Goal: Task Accomplishment & Management: Complete application form

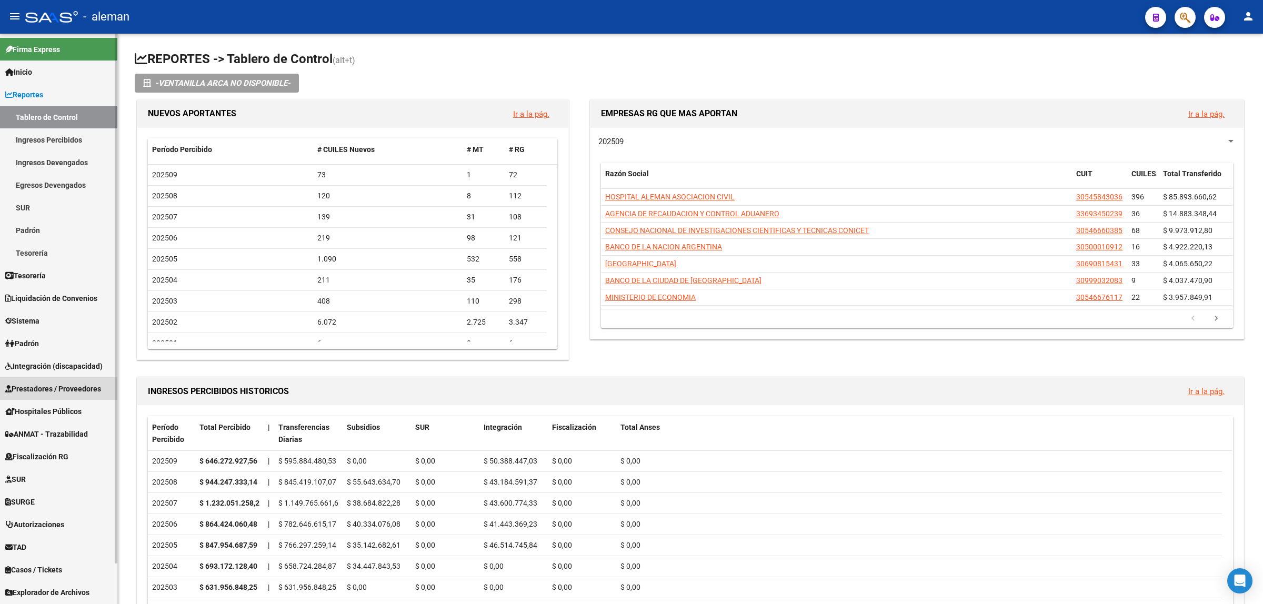
click at [58, 383] on span "Prestadores / Proveedores" at bounding box center [53, 389] width 96 height 12
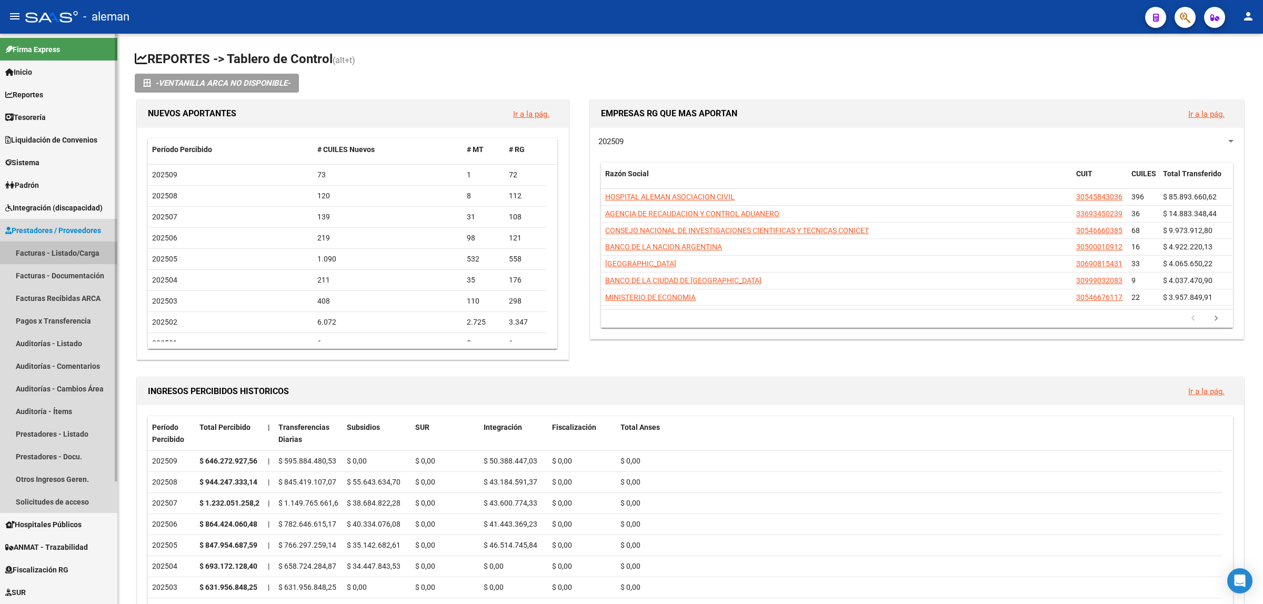
click at [63, 252] on link "Facturas - Listado/Carga" at bounding box center [58, 253] width 117 height 23
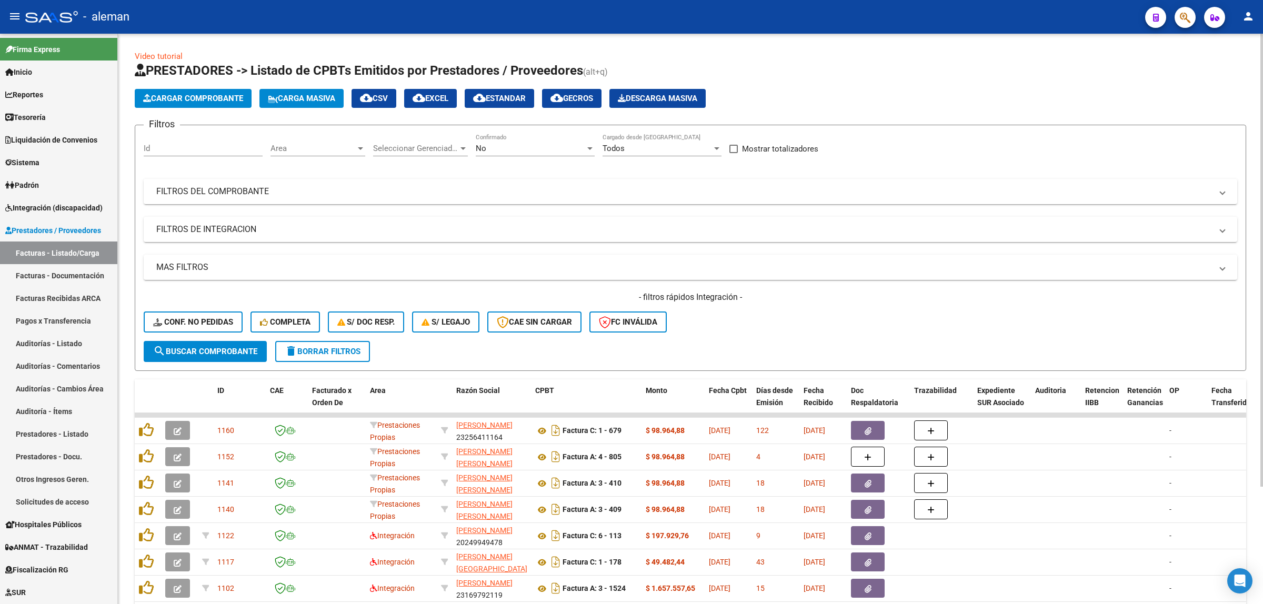
click at [362, 149] on div at bounding box center [360, 148] width 9 height 8
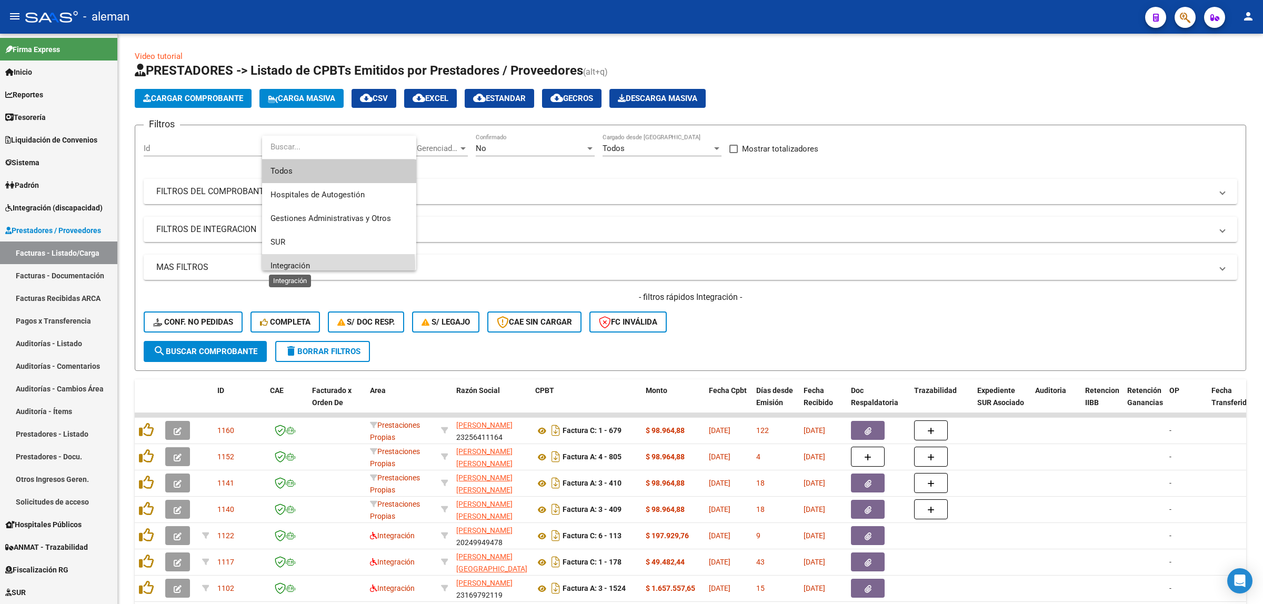
click at [309, 266] on span "Integración" at bounding box center [289, 265] width 39 height 9
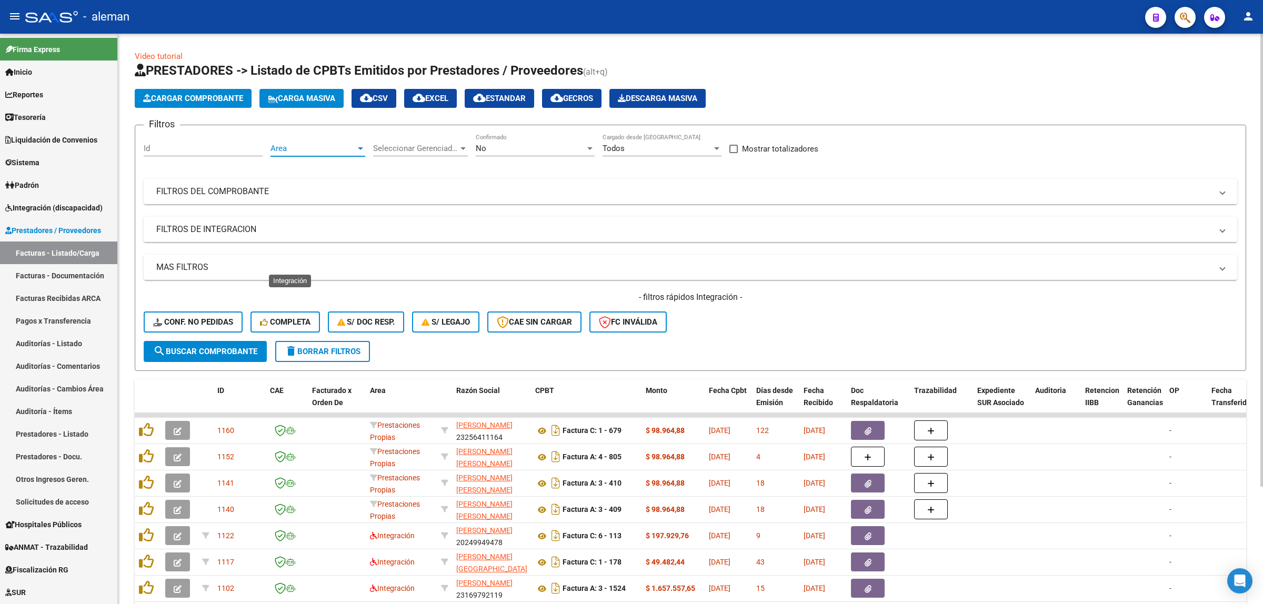
scroll to position [7, 0]
click at [235, 348] on span "search Buscar Comprobante" at bounding box center [205, 351] width 104 height 9
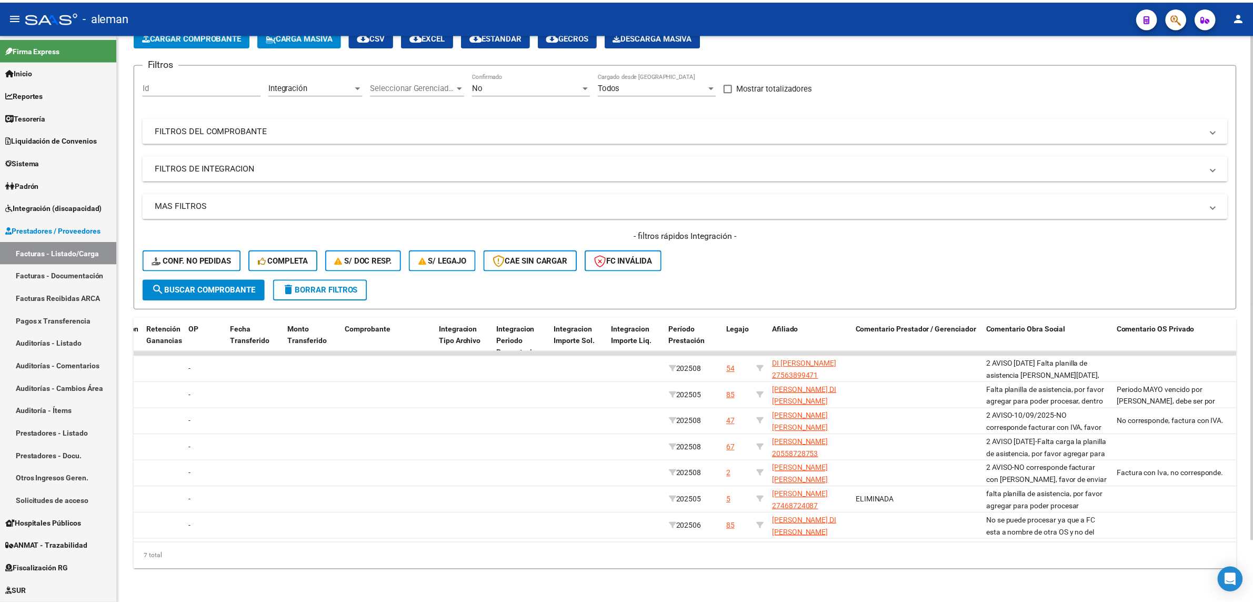
scroll to position [0, 0]
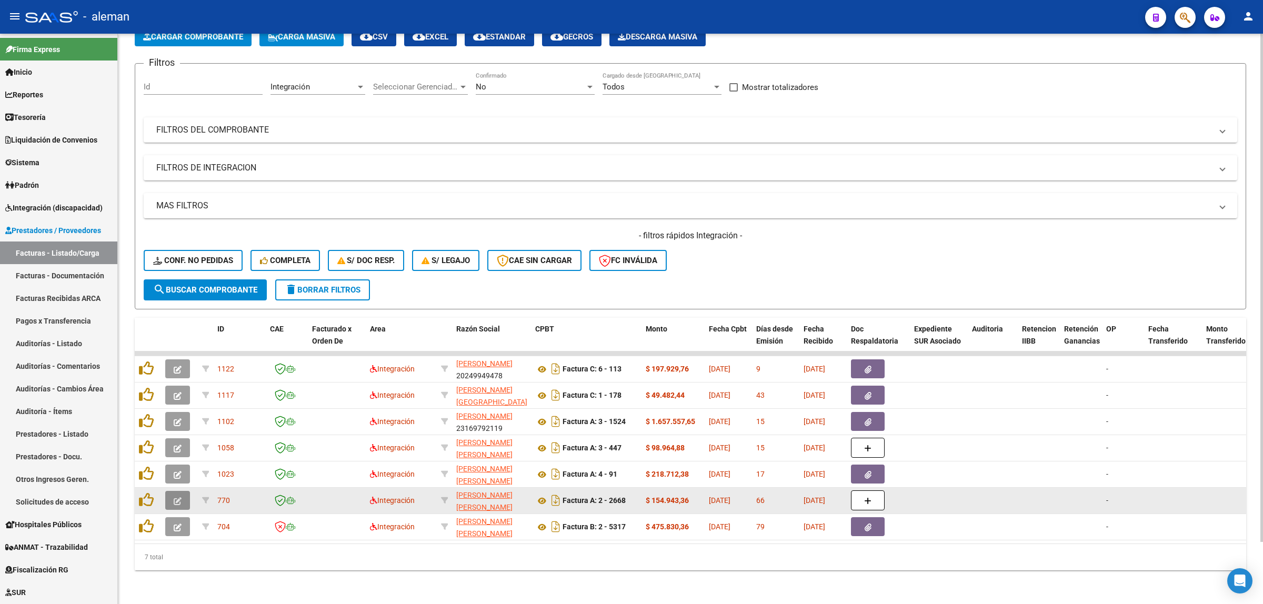
click at [177, 497] on icon "button" at bounding box center [178, 501] width 8 height 8
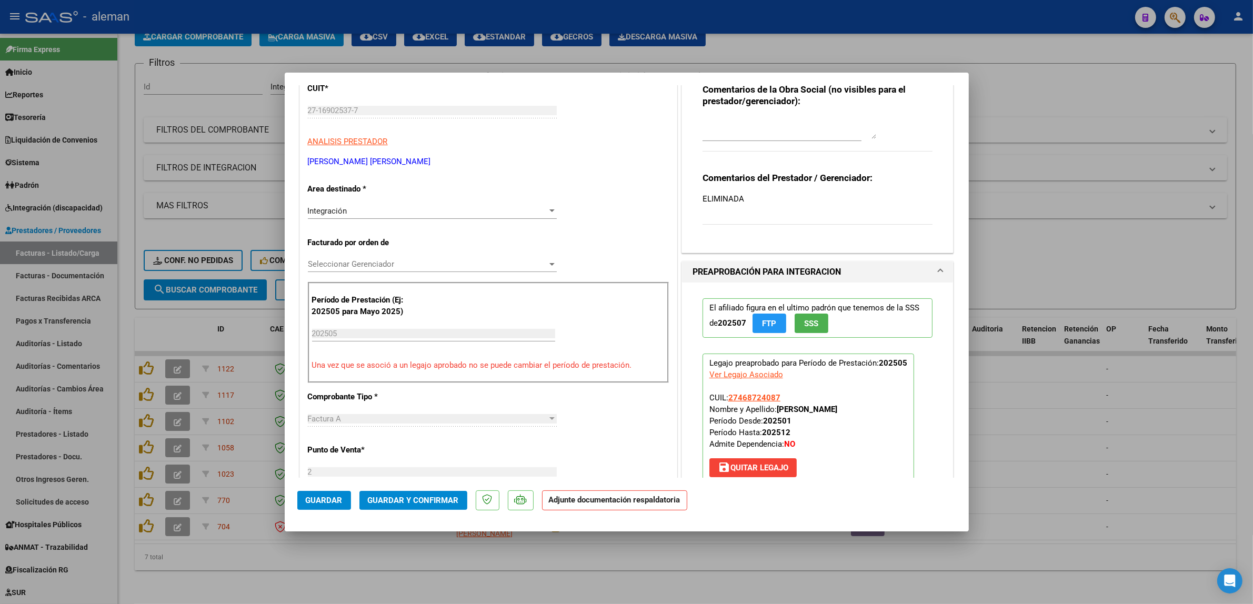
scroll to position [66, 0]
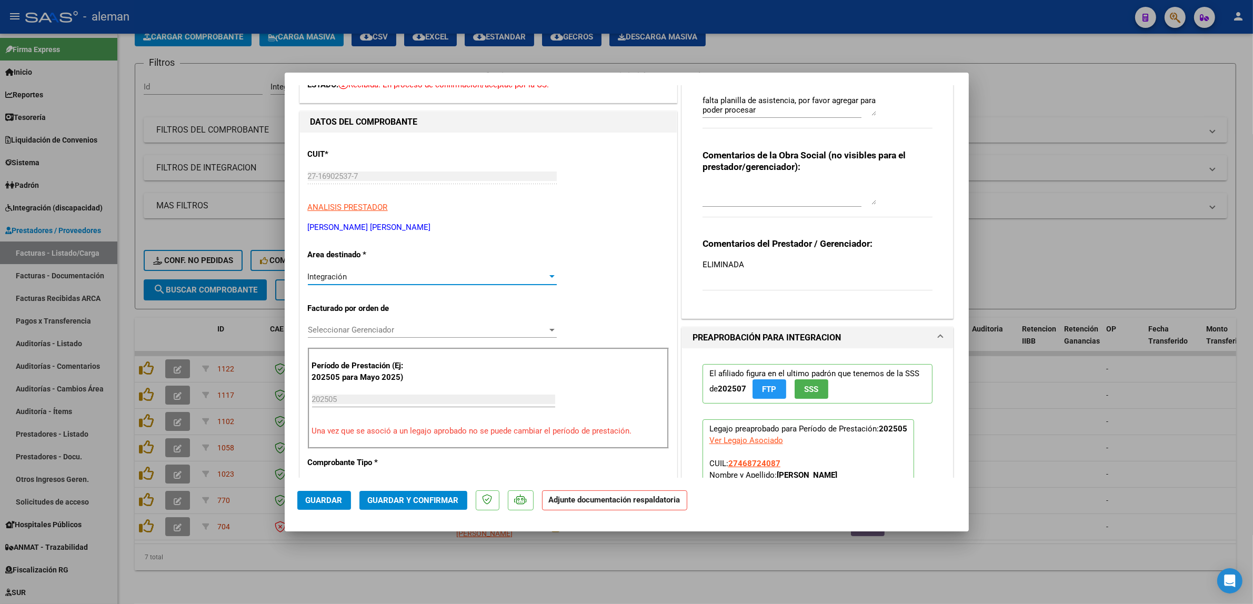
click at [552, 277] on div at bounding box center [551, 277] width 9 height 8
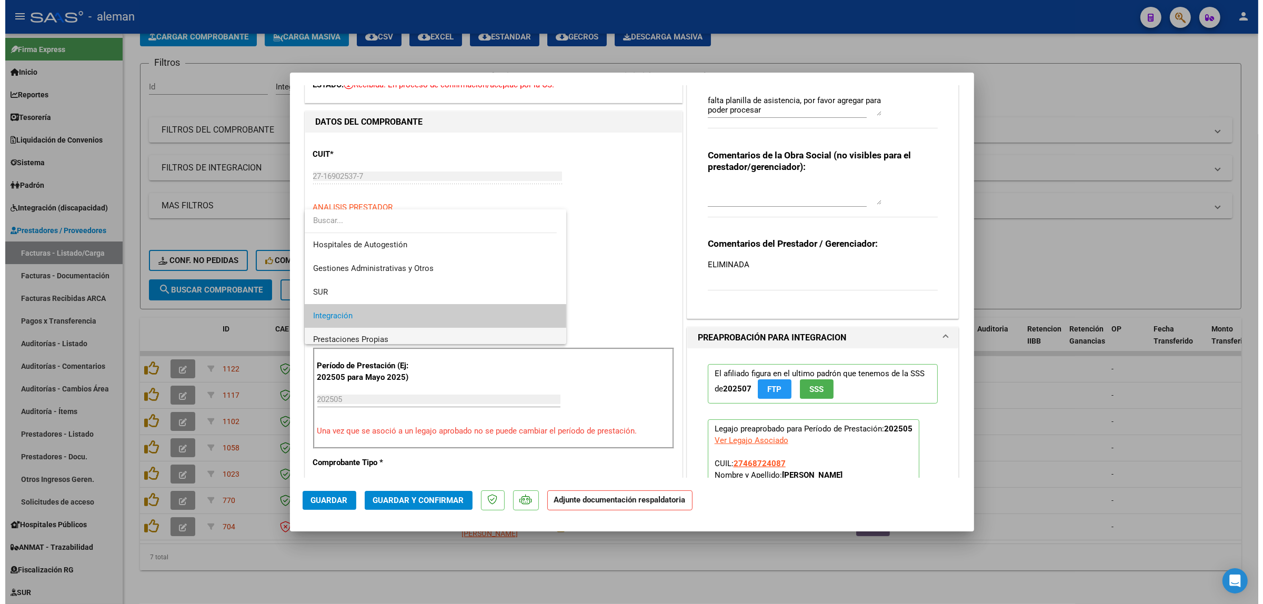
scroll to position [39, 0]
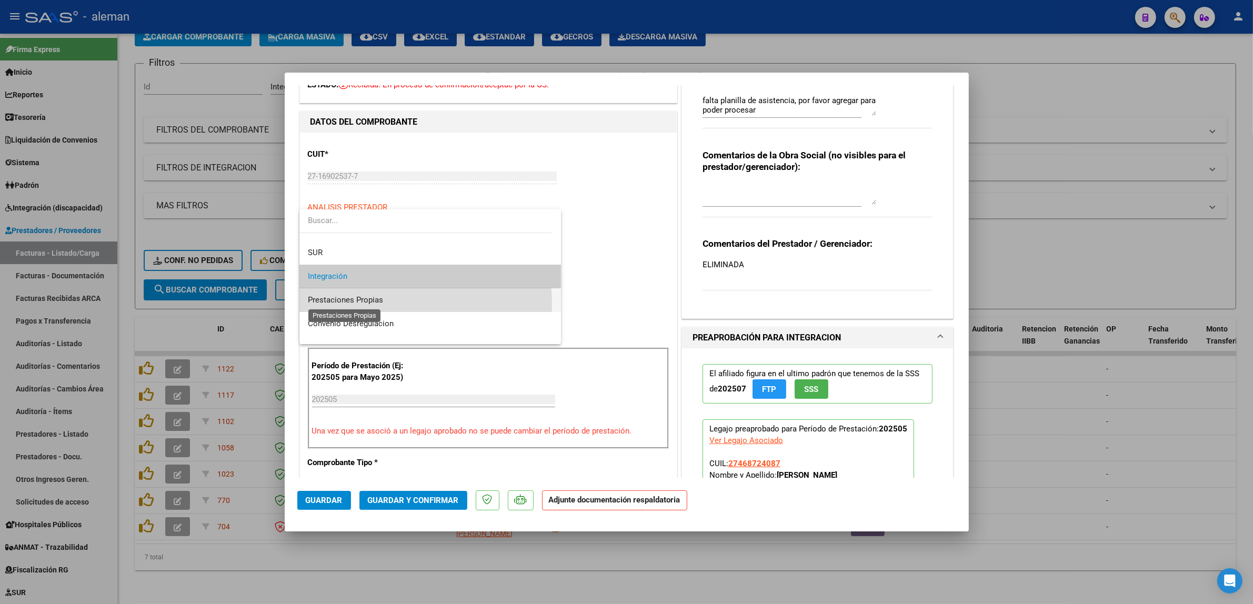
click at [377, 303] on span "Prestaciones Propias" at bounding box center [345, 299] width 75 height 9
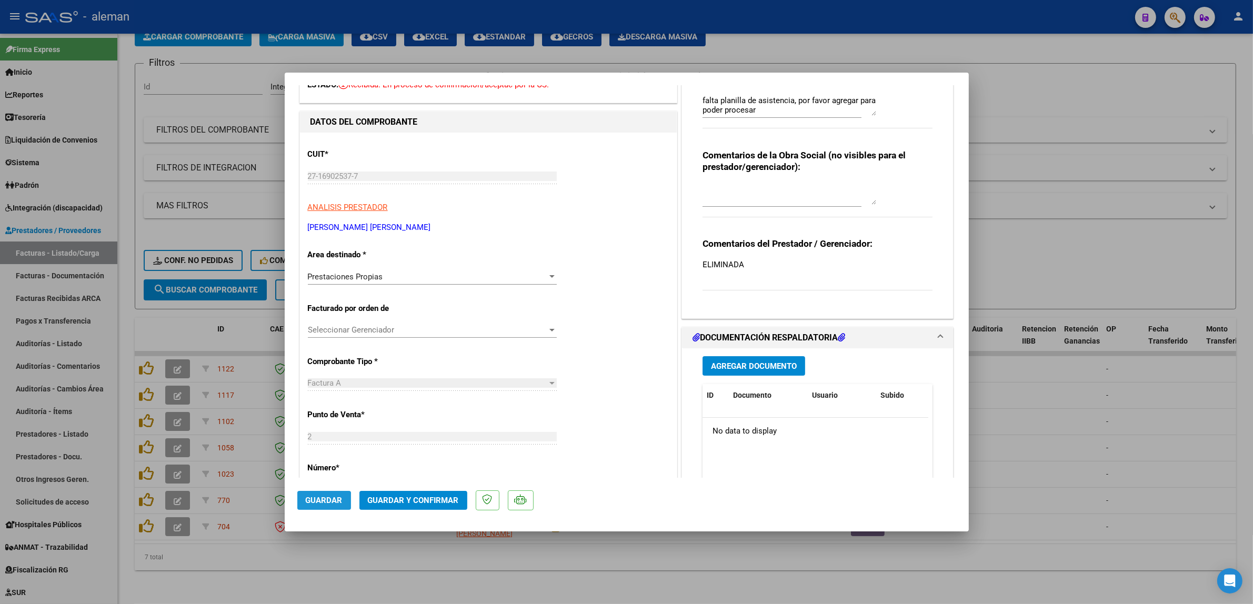
click at [309, 504] on span "Guardar" at bounding box center [324, 500] width 37 height 9
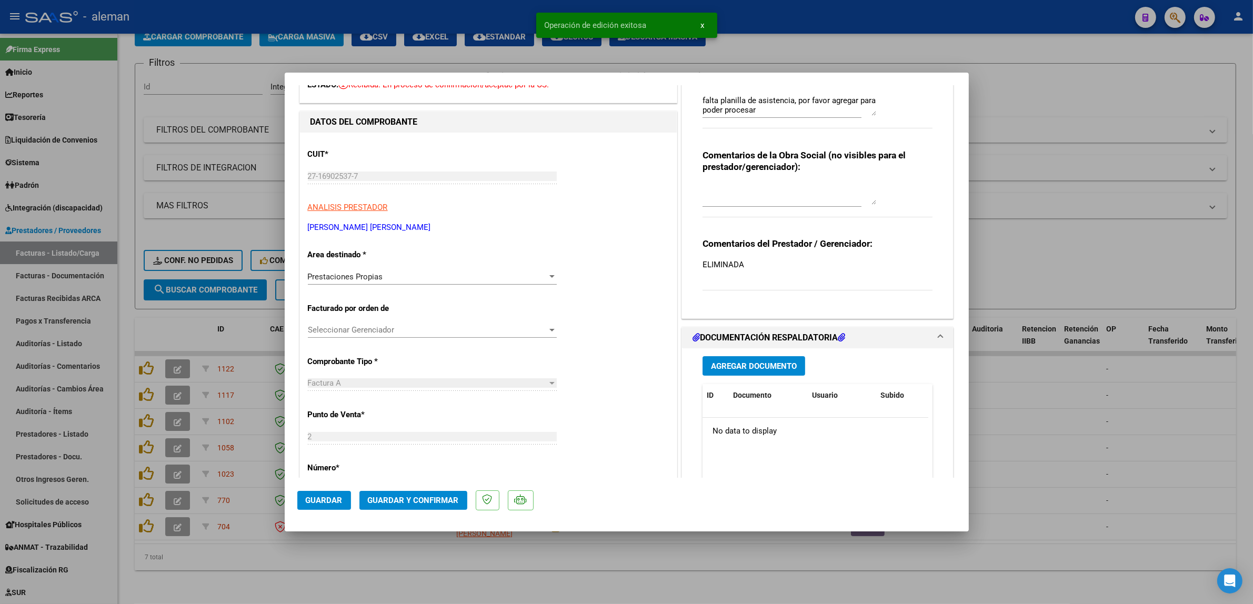
click at [1042, 445] on div at bounding box center [626, 302] width 1253 height 604
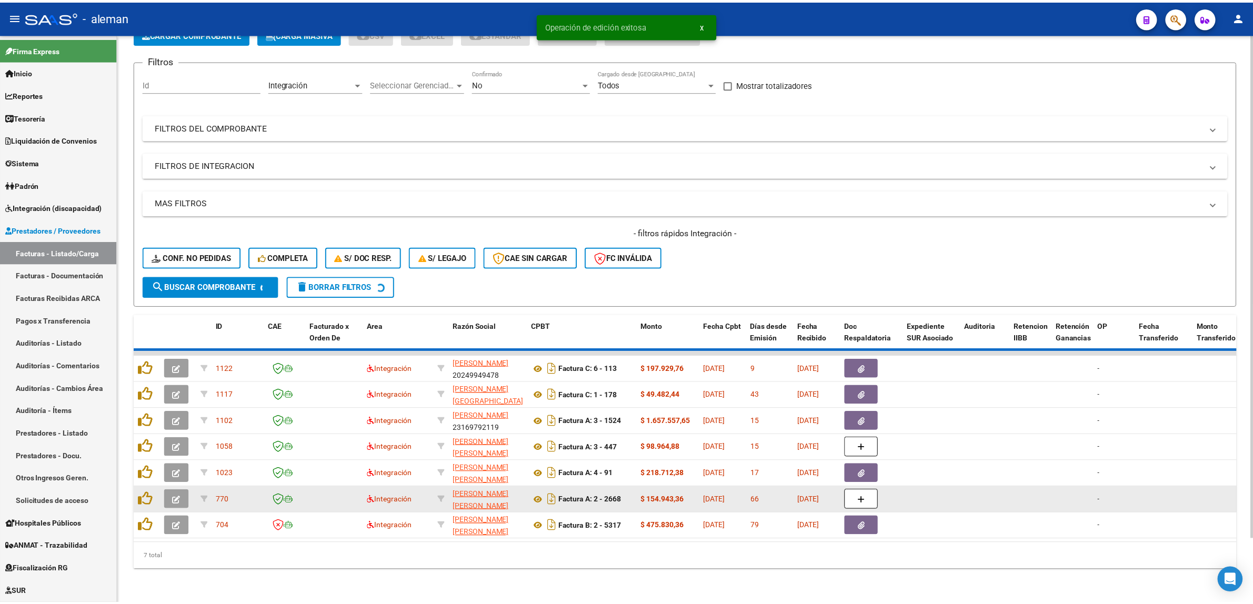
scroll to position [43, 0]
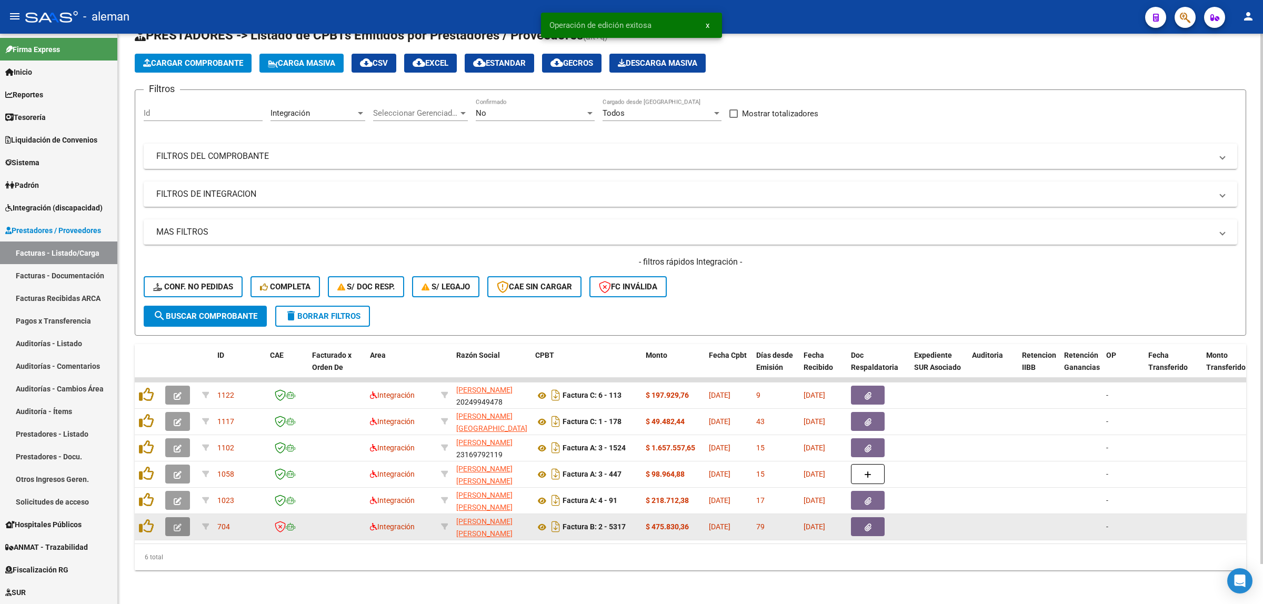
click at [182, 517] on button "button" at bounding box center [177, 526] width 25 height 19
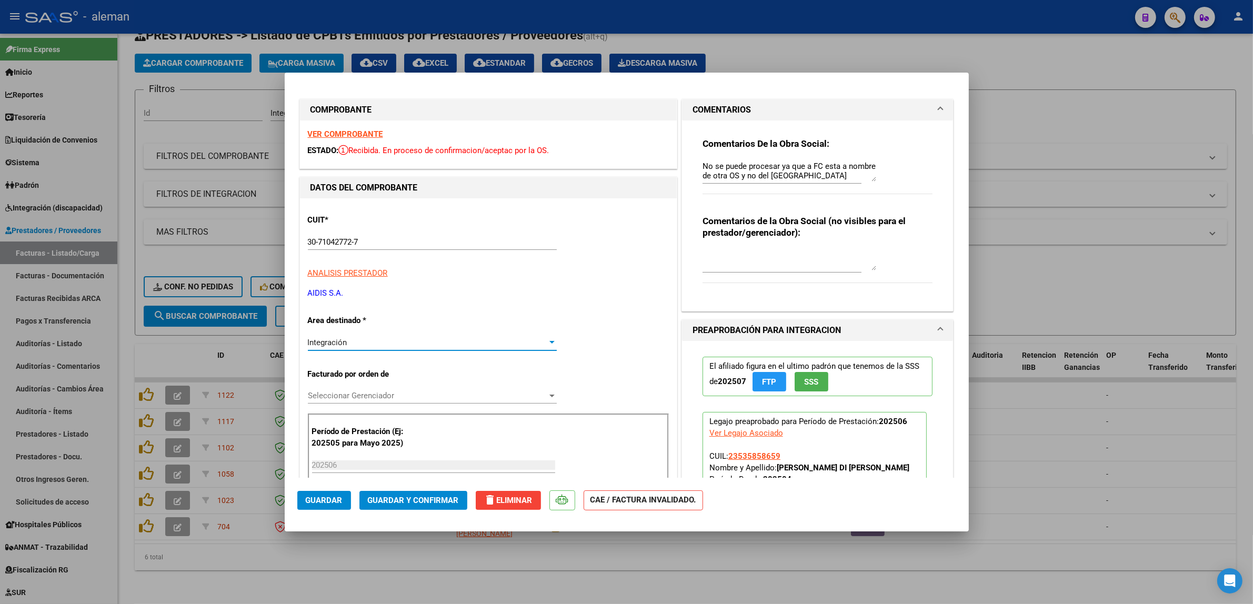
click at [542, 343] on div "Integración" at bounding box center [427, 342] width 239 height 9
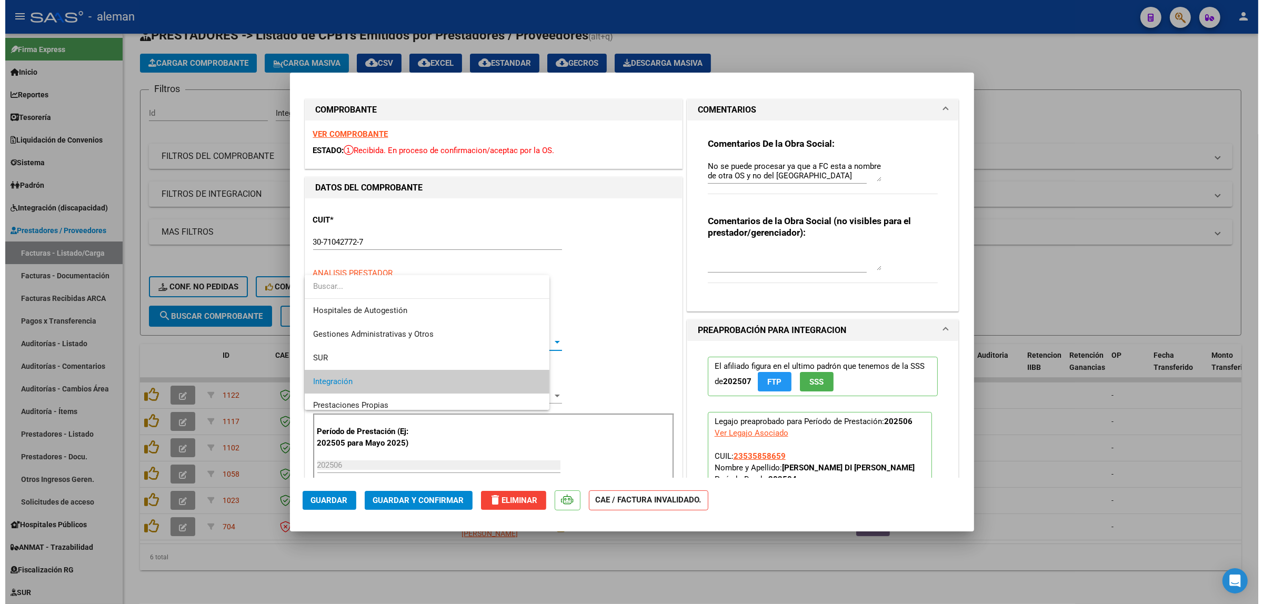
scroll to position [39, 0]
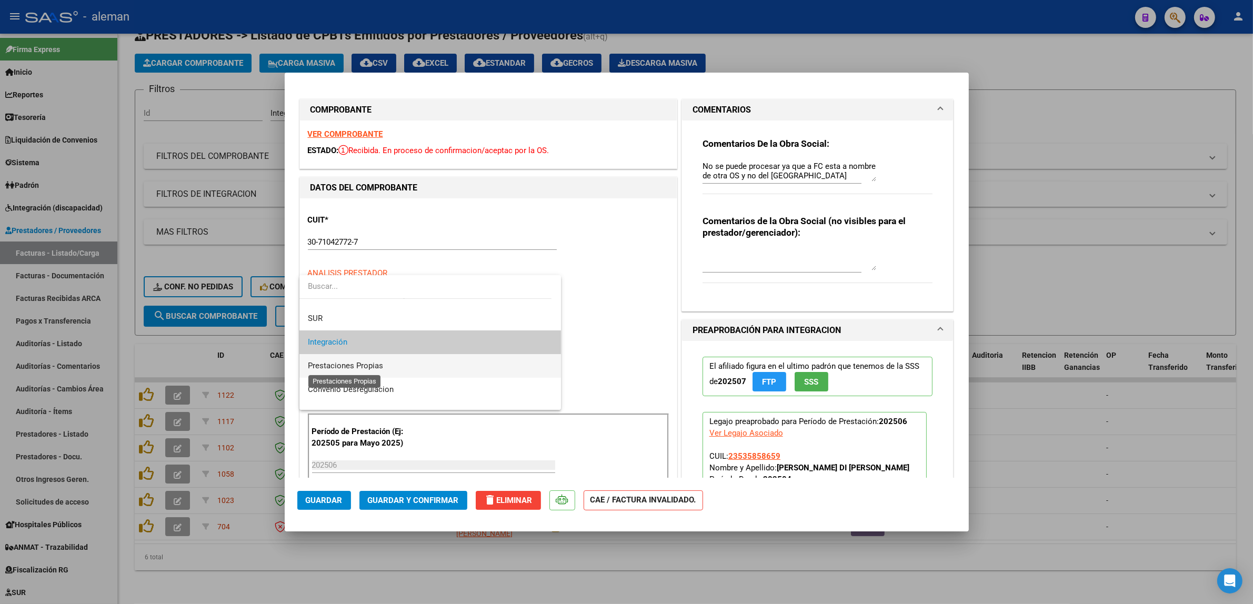
click at [375, 365] on span "Prestaciones Propias" at bounding box center [345, 365] width 75 height 9
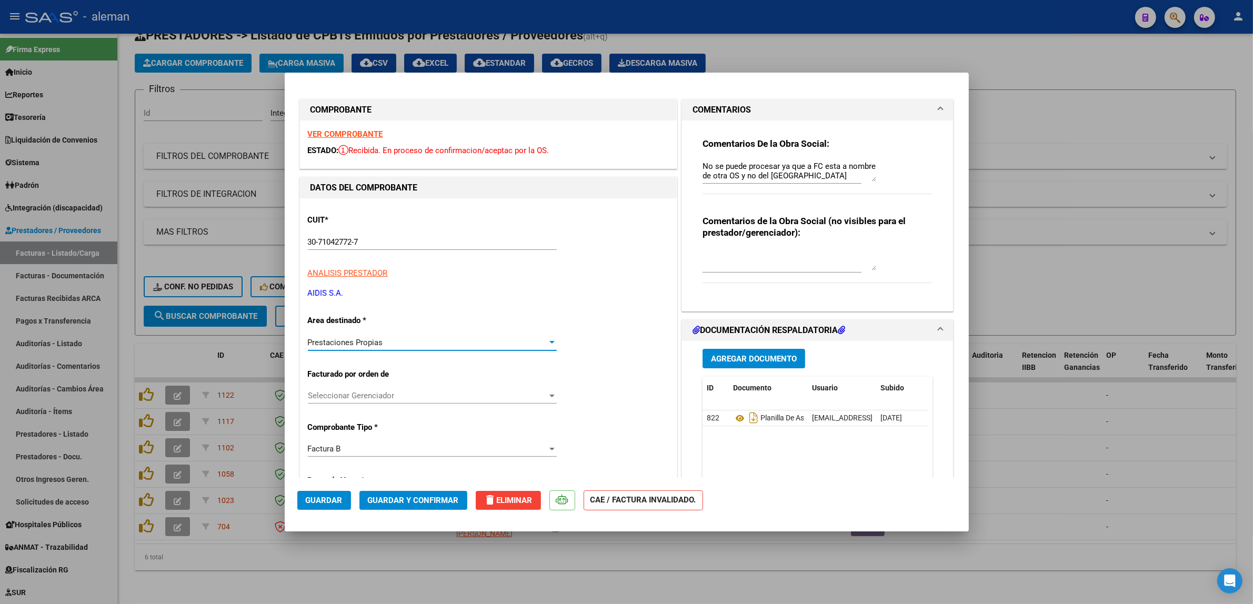
drag, startPoint x: 327, startPoint y: 496, endPoint x: 317, endPoint y: 498, distance: 9.6
click at [327, 496] on span "Guardar" at bounding box center [324, 500] width 37 height 9
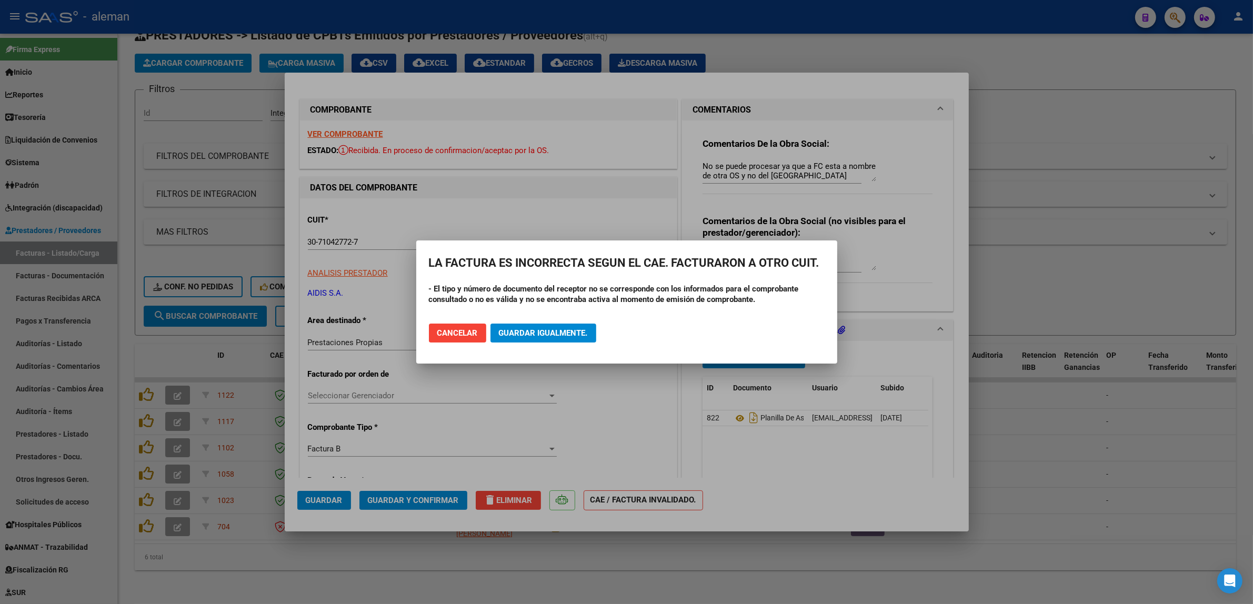
click at [1057, 455] on div at bounding box center [626, 302] width 1253 height 604
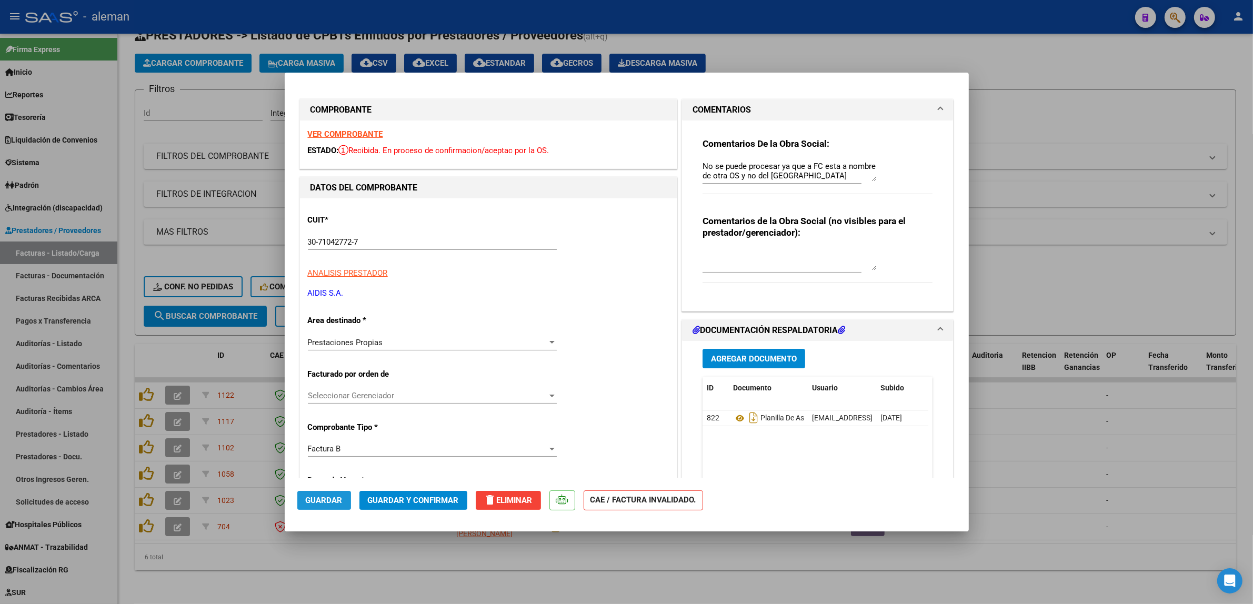
click at [322, 494] on button "Guardar" at bounding box center [324, 500] width 54 height 19
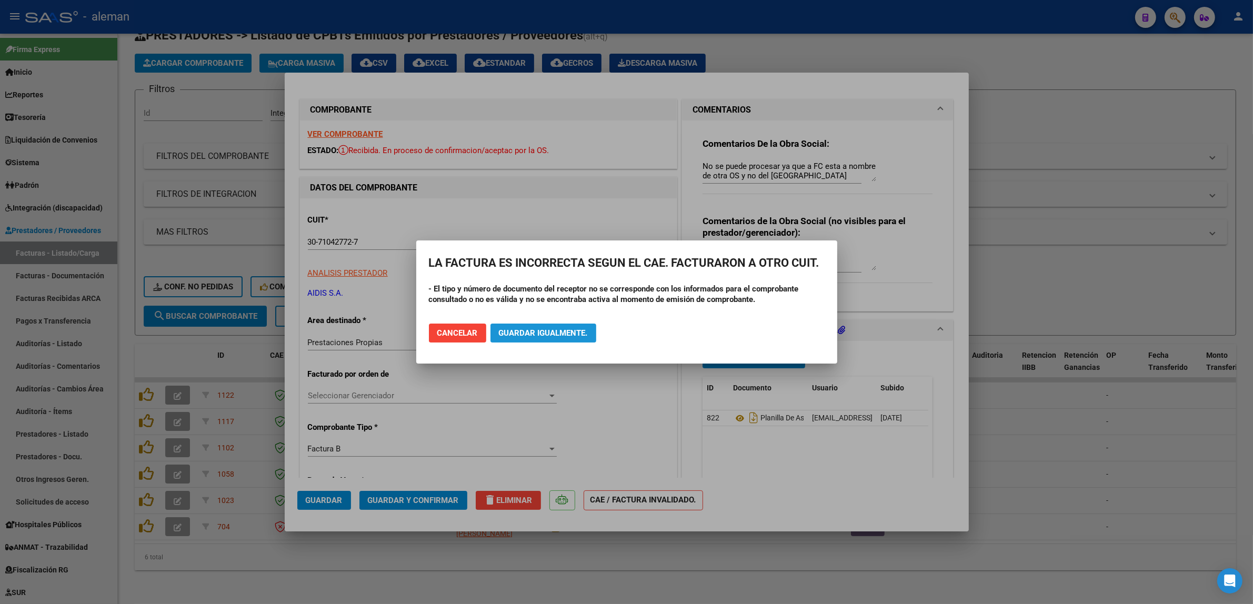
click at [574, 335] on span "Guardar igualmente." at bounding box center [543, 332] width 89 height 9
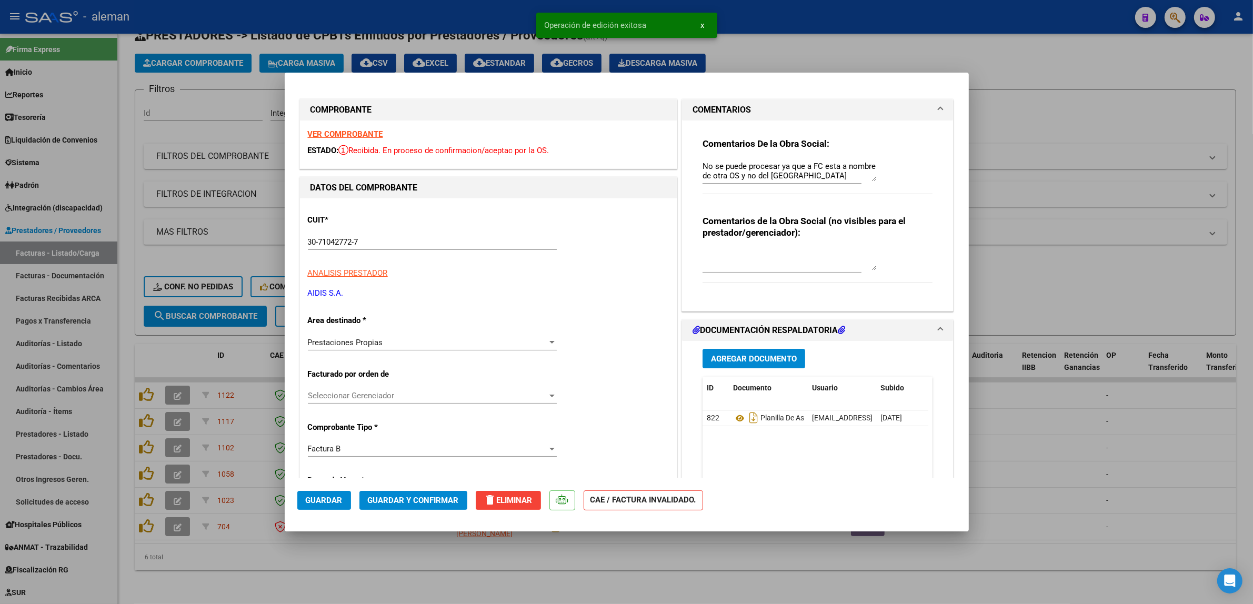
click at [1006, 450] on div at bounding box center [626, 302] width 1253 height 604
type input "$ 0,00"
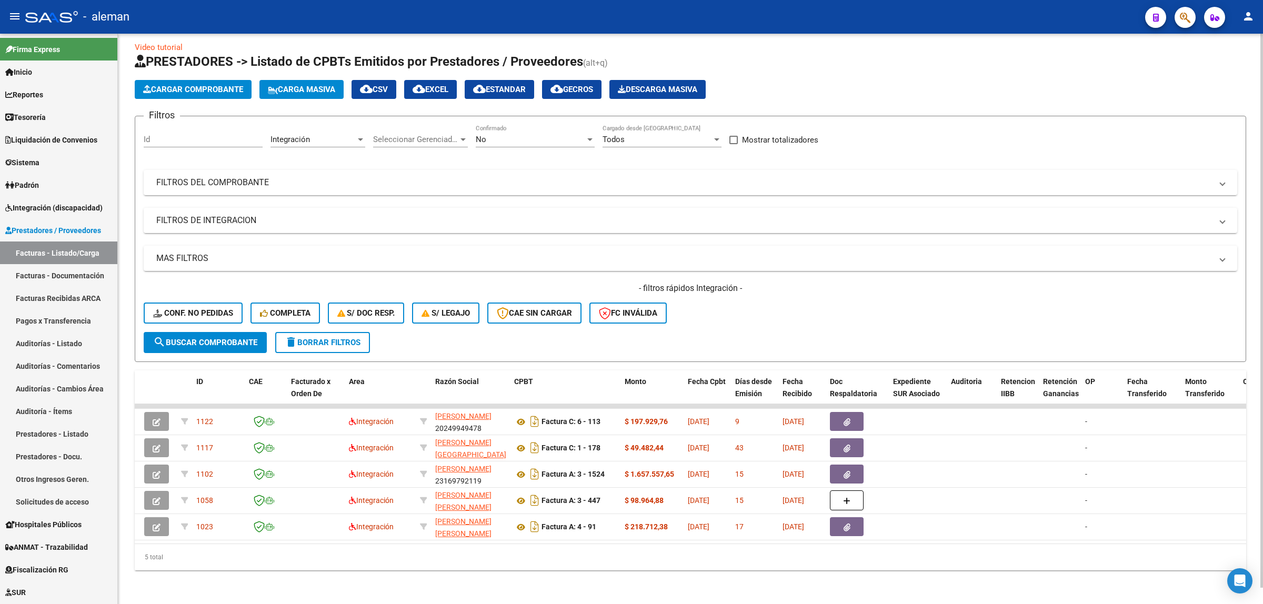
scroll to position [0, 16]
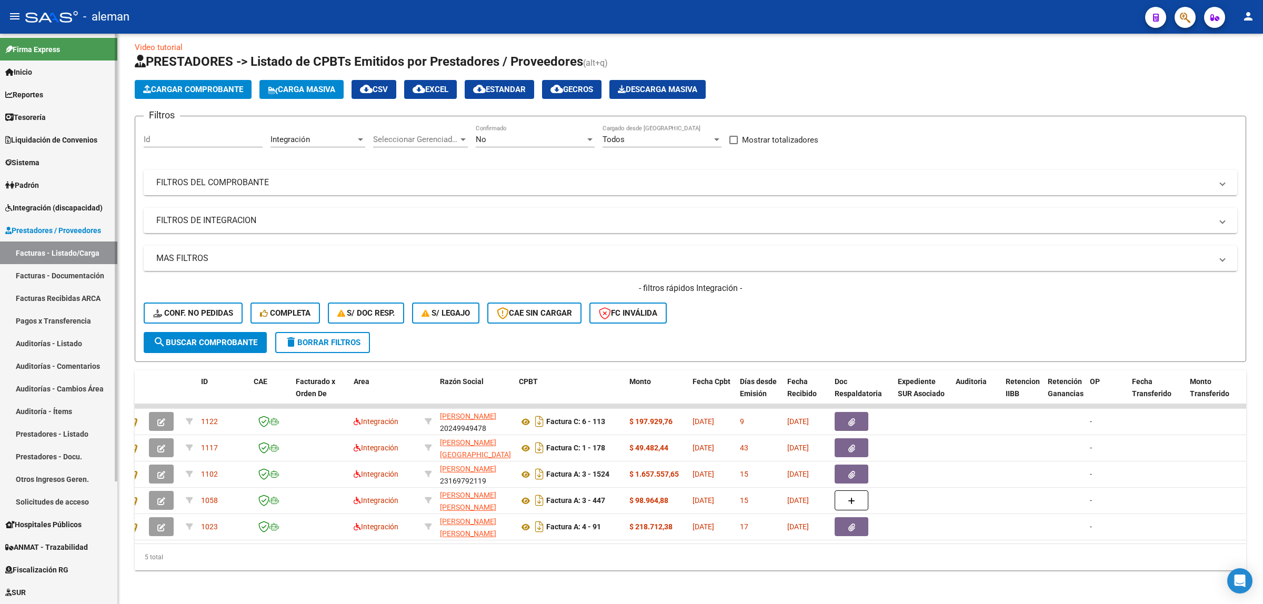
click at [64, 229] on span "Prestadores / Proveedores" at bounding box center [53, 231] width 96 height 12
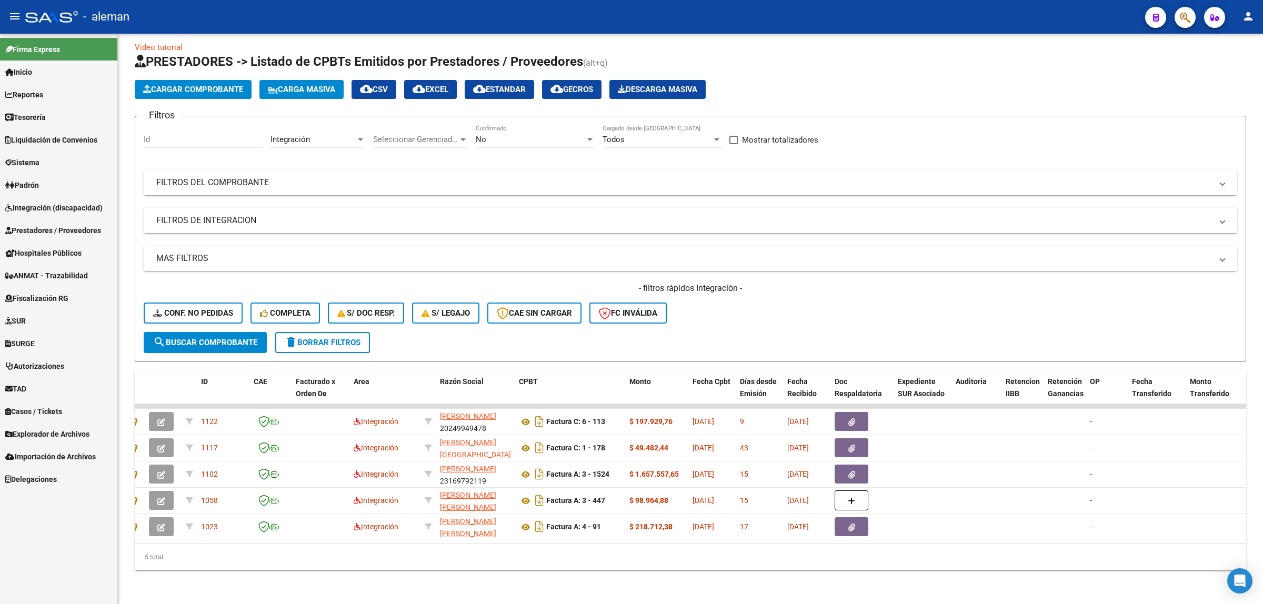
click at [64, 230] on span "Prestadores / Proveedores" at bounding box center [53, 231] width 96 height 12
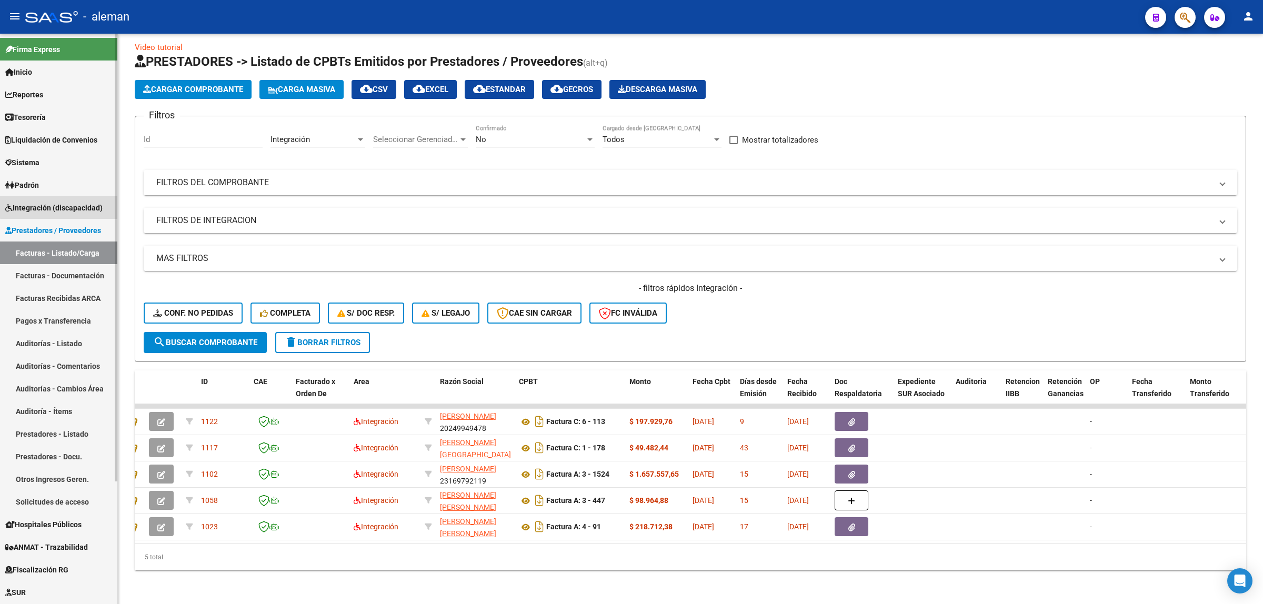
click at [74, 206] on span "Integración (discapacidad)" at bounding box center [53, 208] width 97 height 12
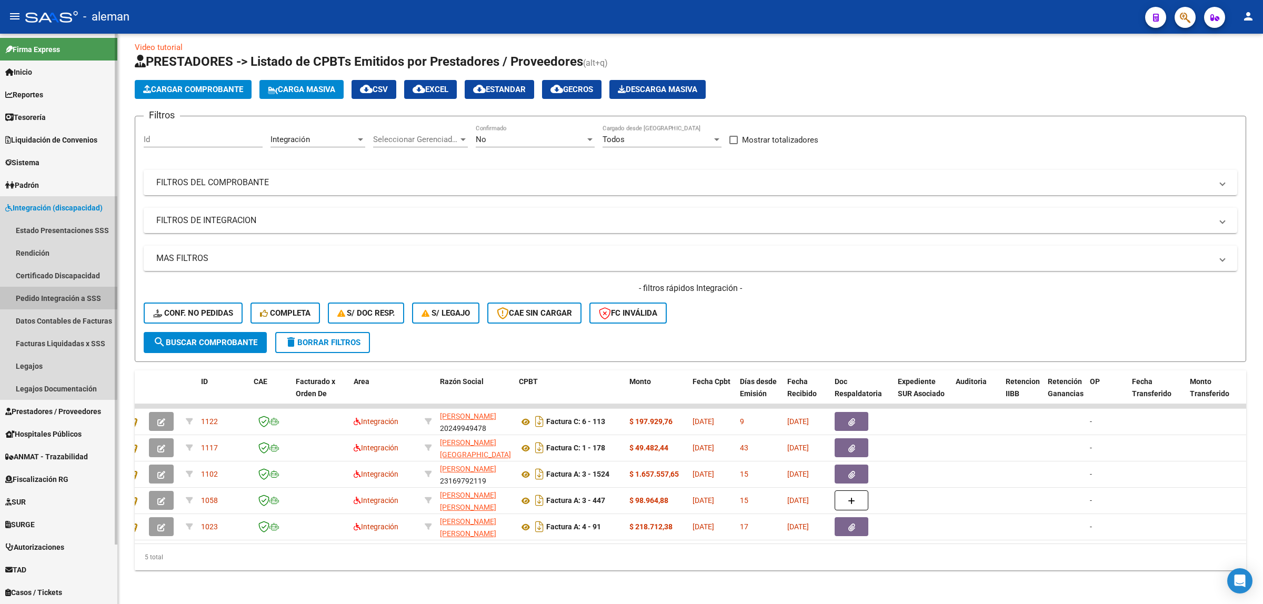
click at [48, 295] on link "Pedido Integración a SSS" at bounding box center [58, 298] width 117 height 23
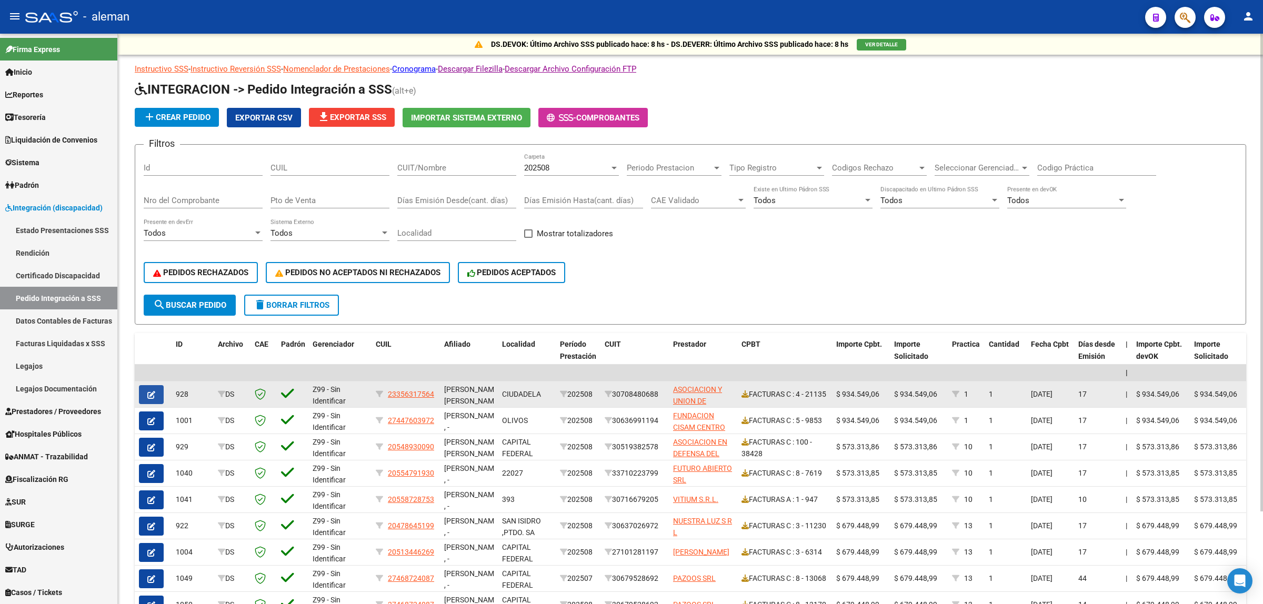
click at [145, 388] on button "button" at bounding box center [151, 394] width 25 height 19
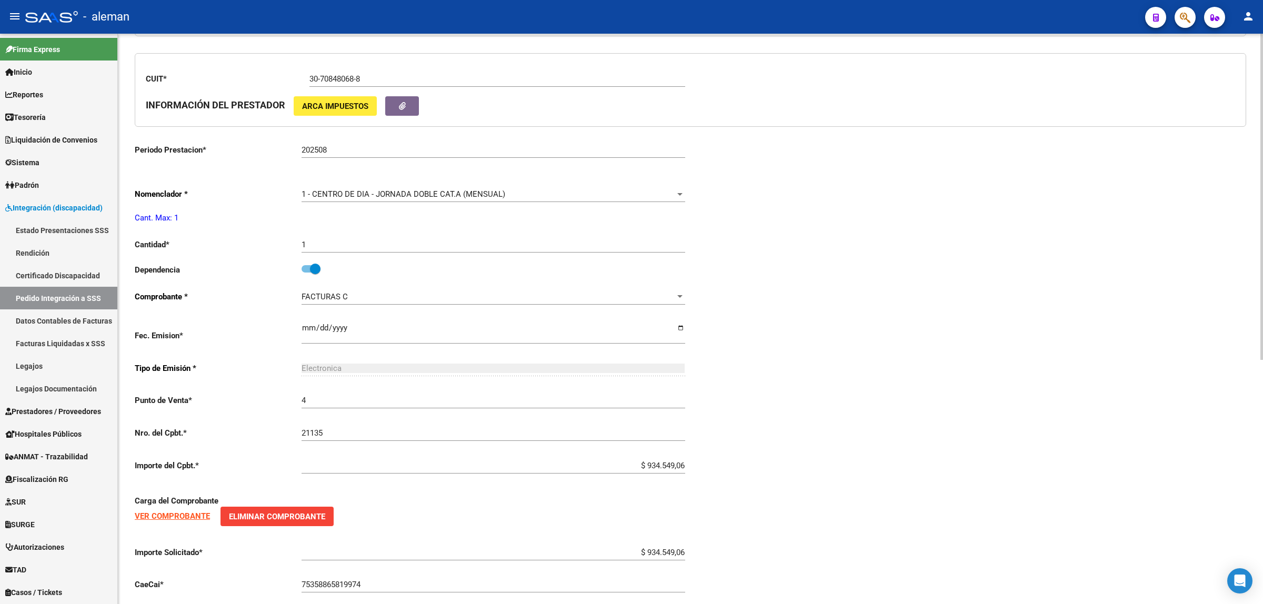
scroll to position [428, 0]
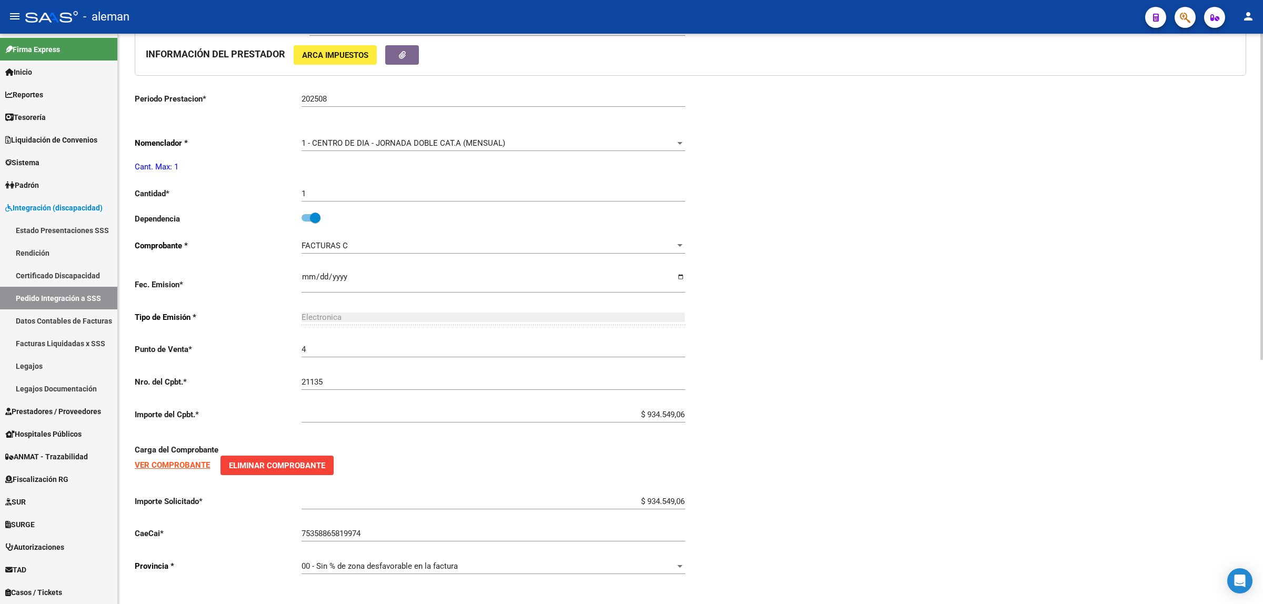
type input "23356317564"
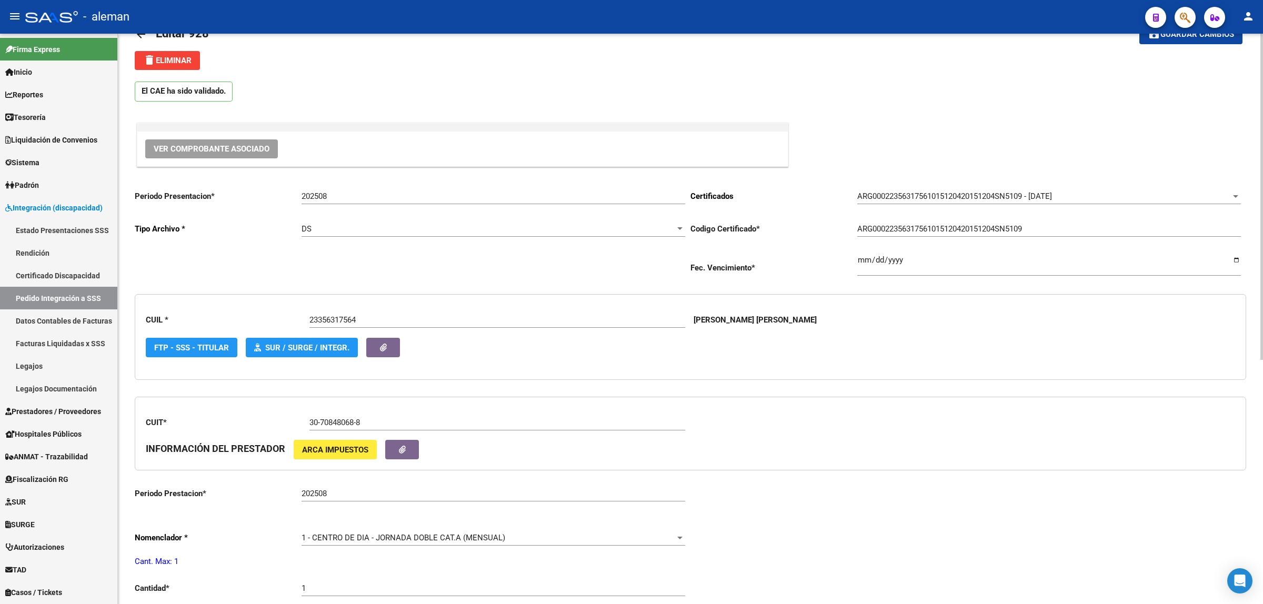
scroll to position [0, 0]
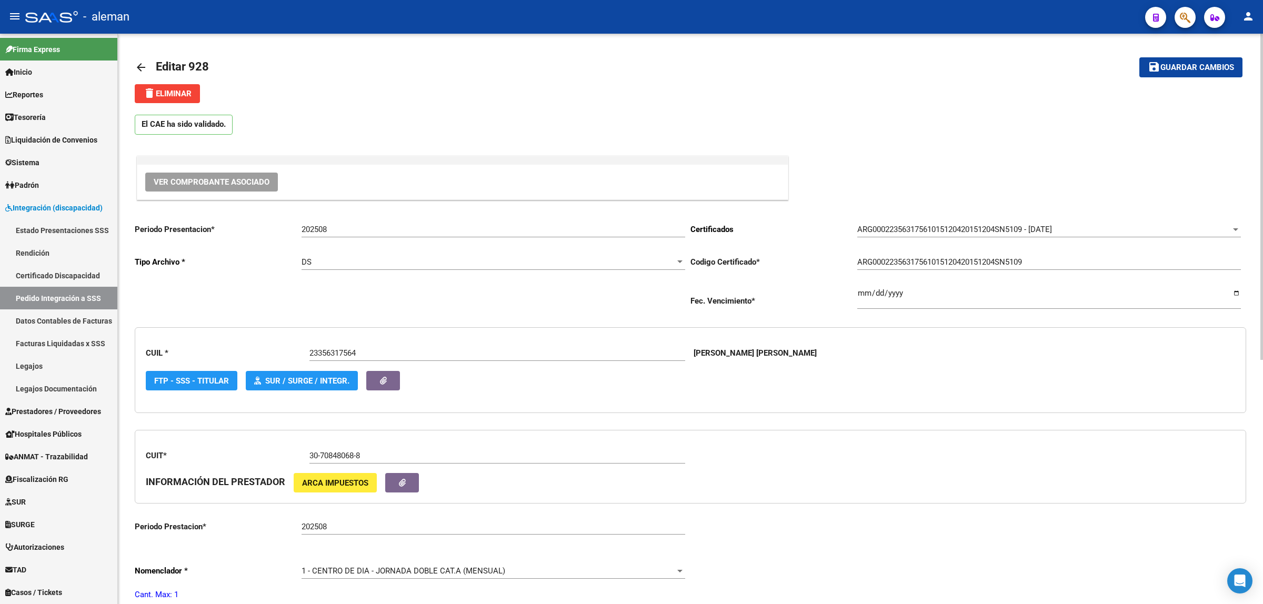
click at [145, 69] on mat-icon "arrow_back" at bounding box center [141, 67] width 13 height 13
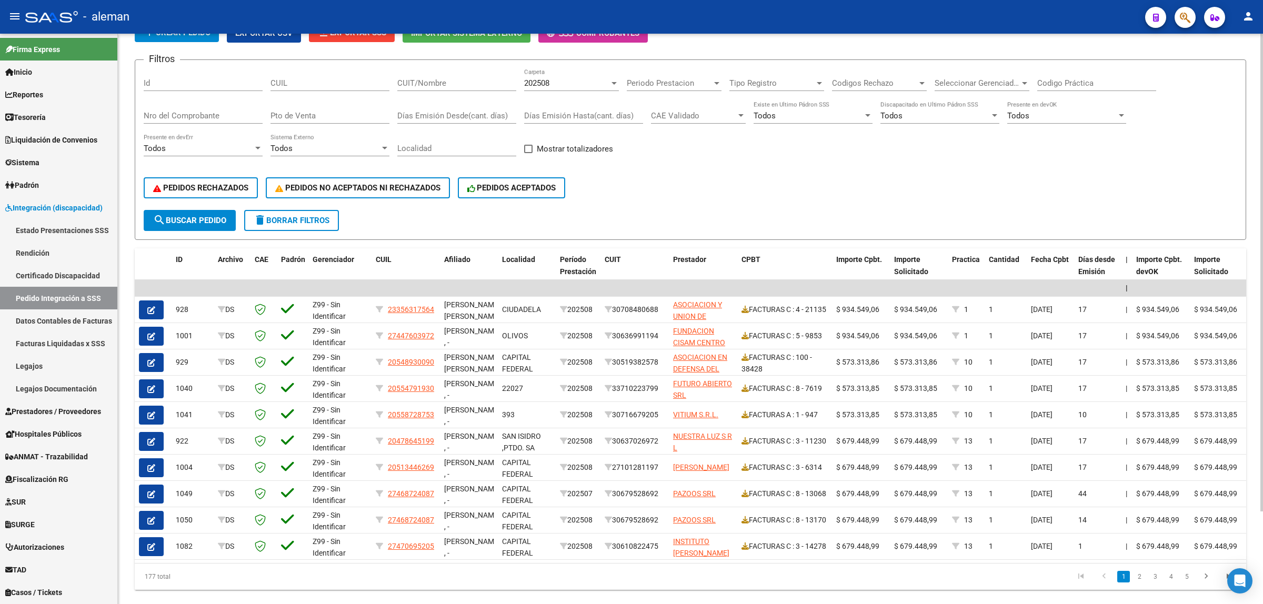
scroll to position [111, 0]
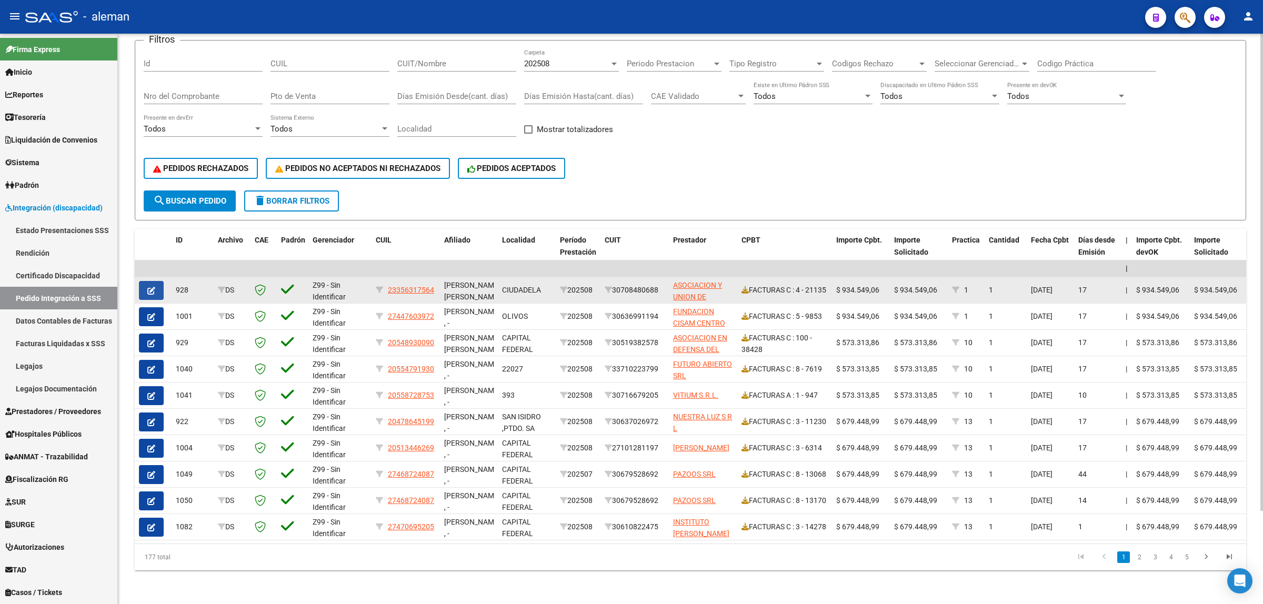
click at [144, 281] on button "button" at bounding box center [151, 290] width 25 height 19
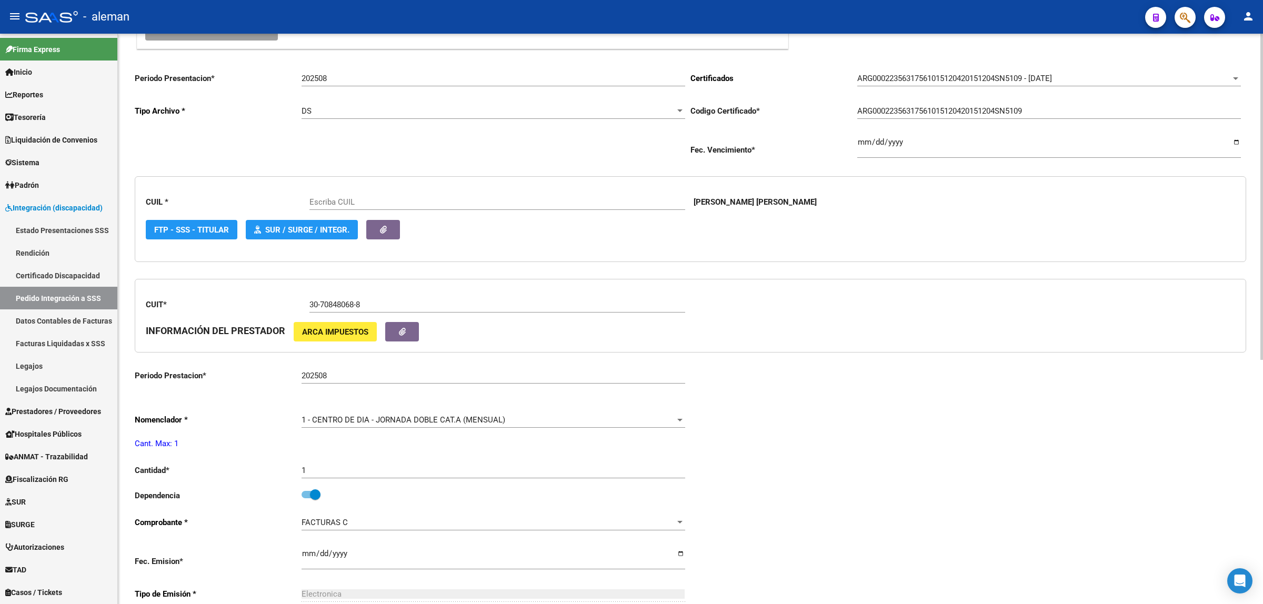
scroll to position [197, 0]
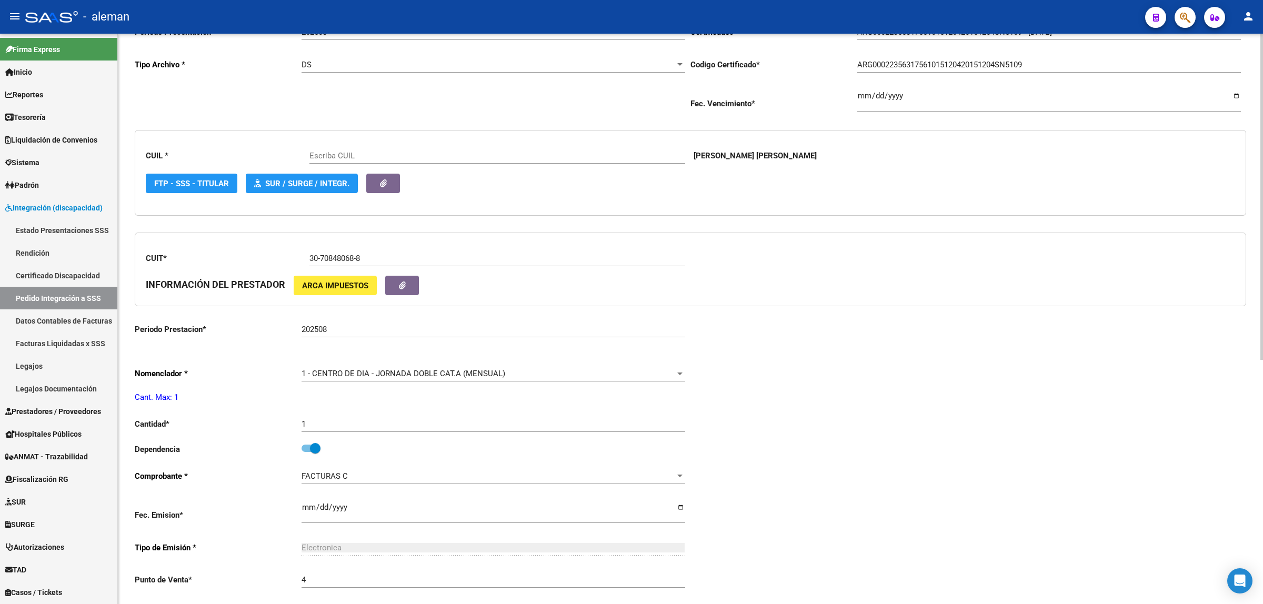
type input "23356317564"
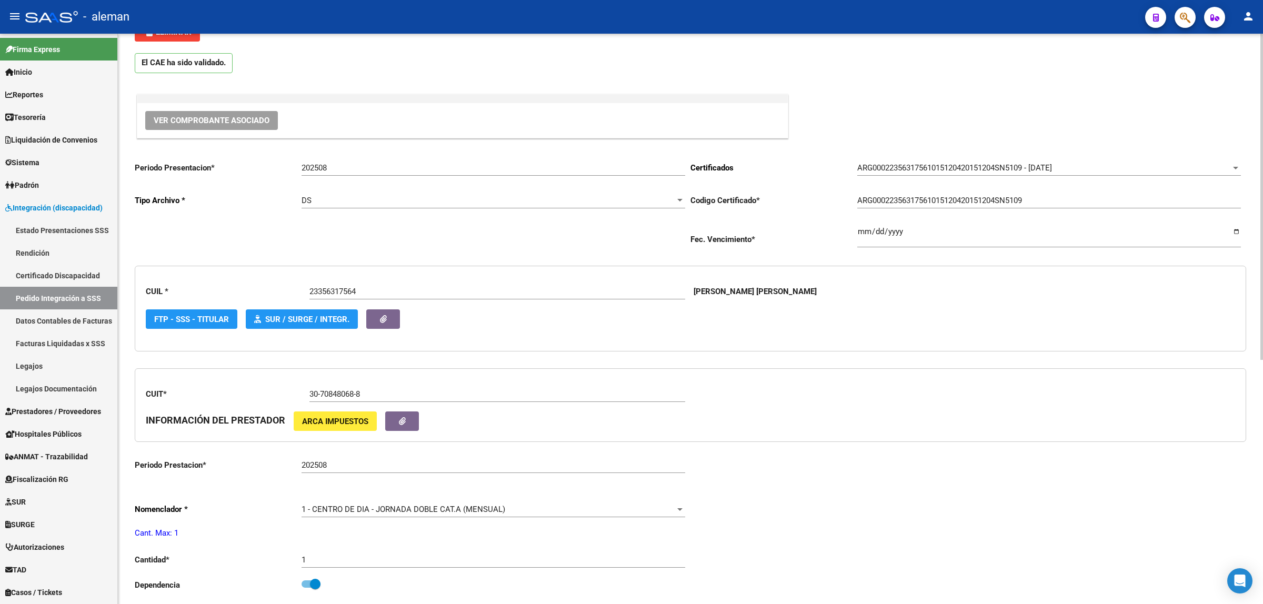
scroll to position [34, 0]
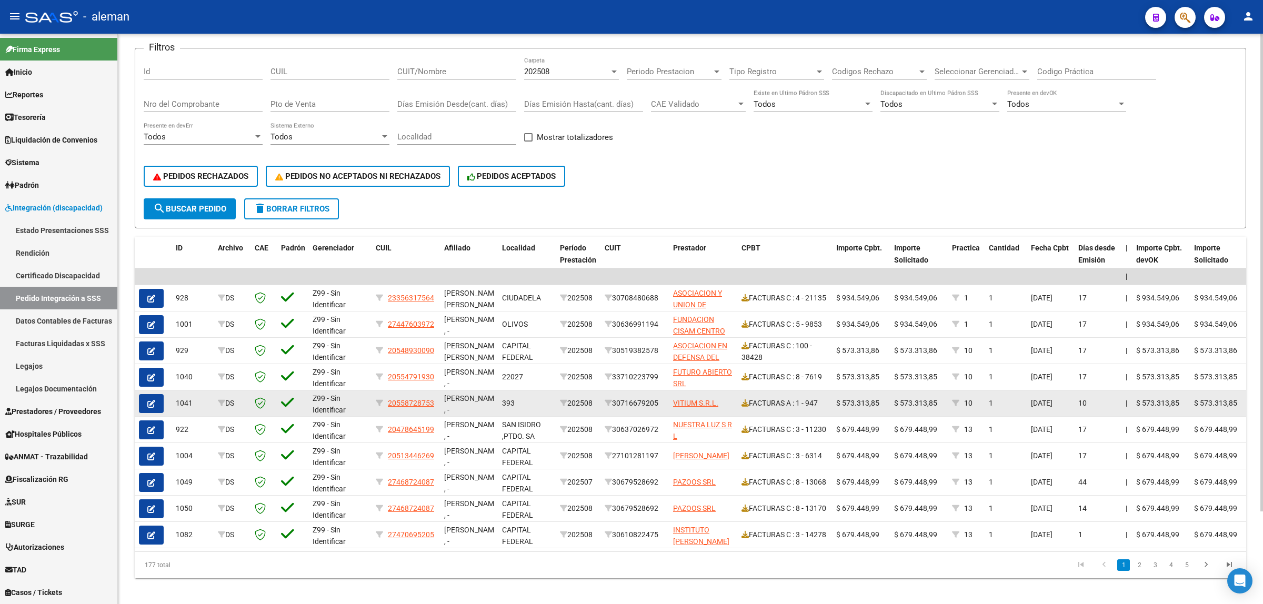
scroll to position [111, 0]
